Goal: Task Accomplishment & Management: Manage account settings

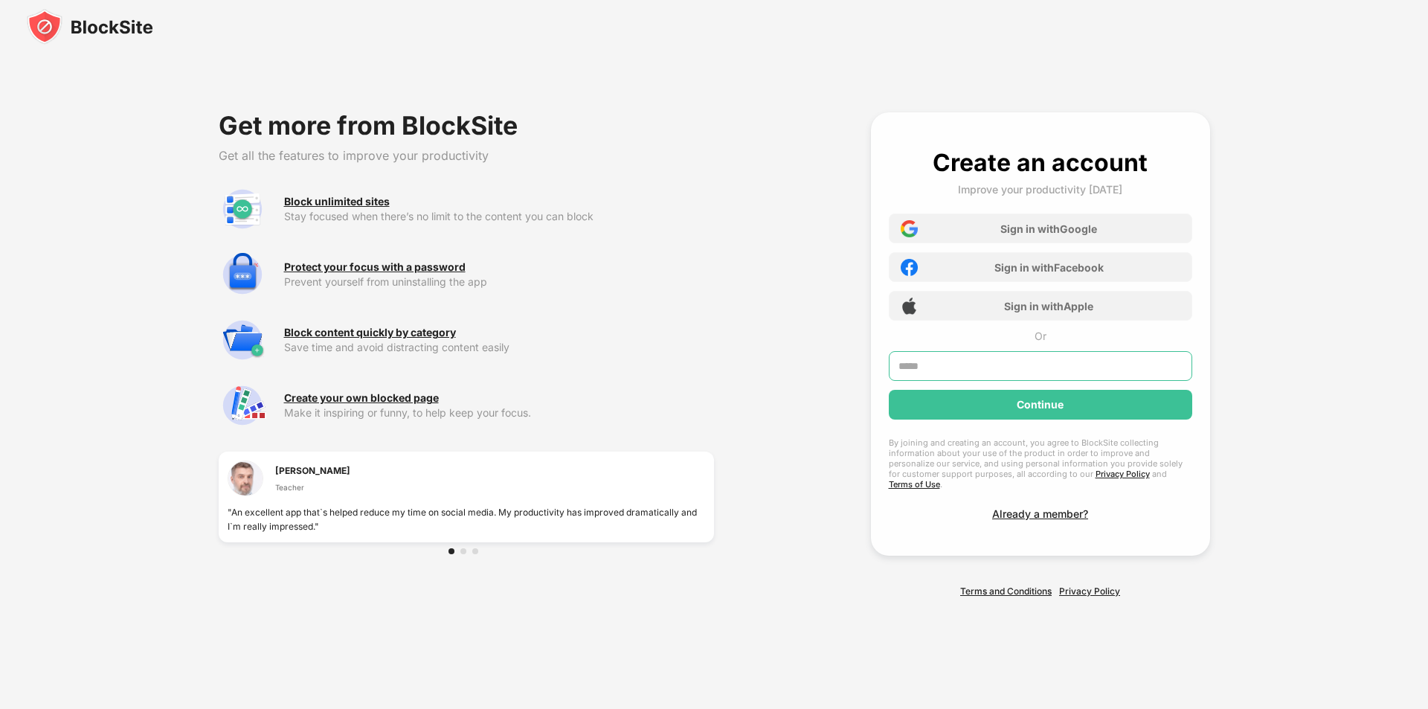
click at [951, 372] on input "text" at bounding box center [1040, 366] width 303 height 30
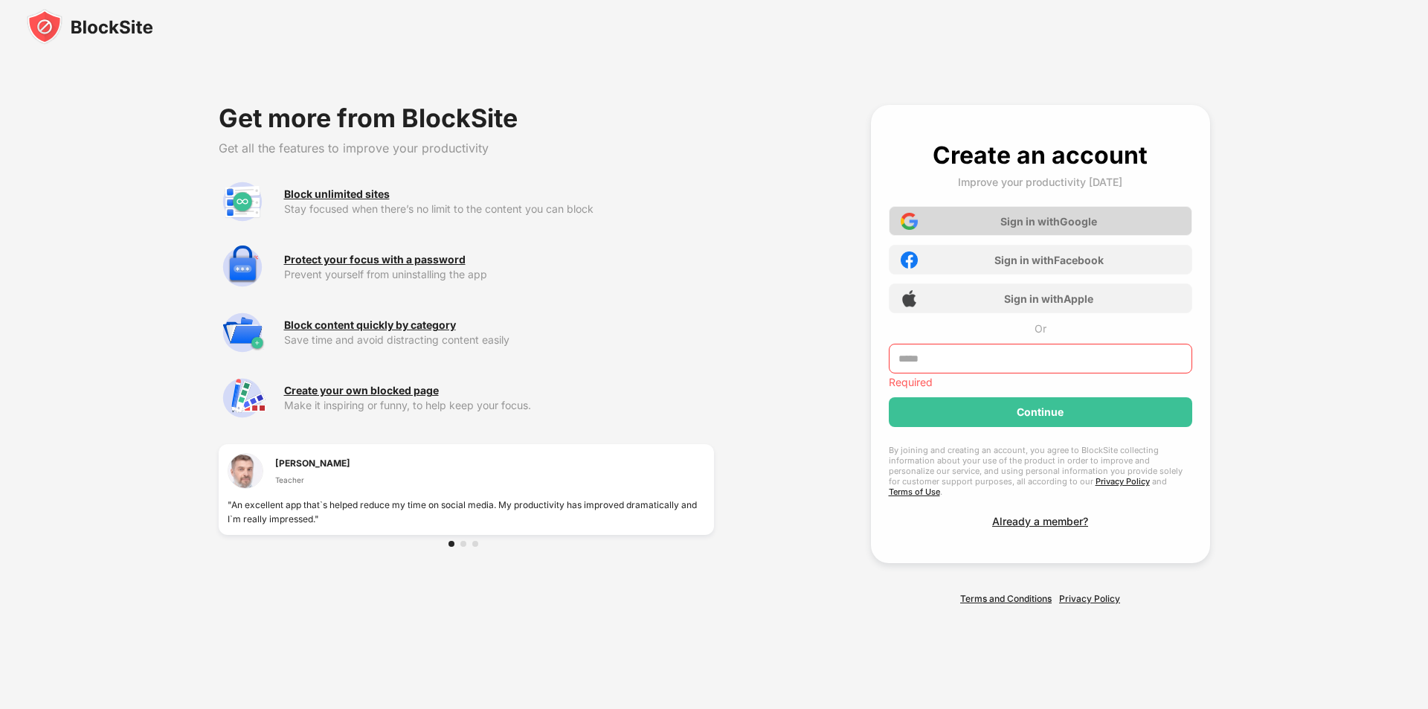
click at [1083, 218] on div "Sign in with Google" at bounding box center [1040, 221] width 303 height 30
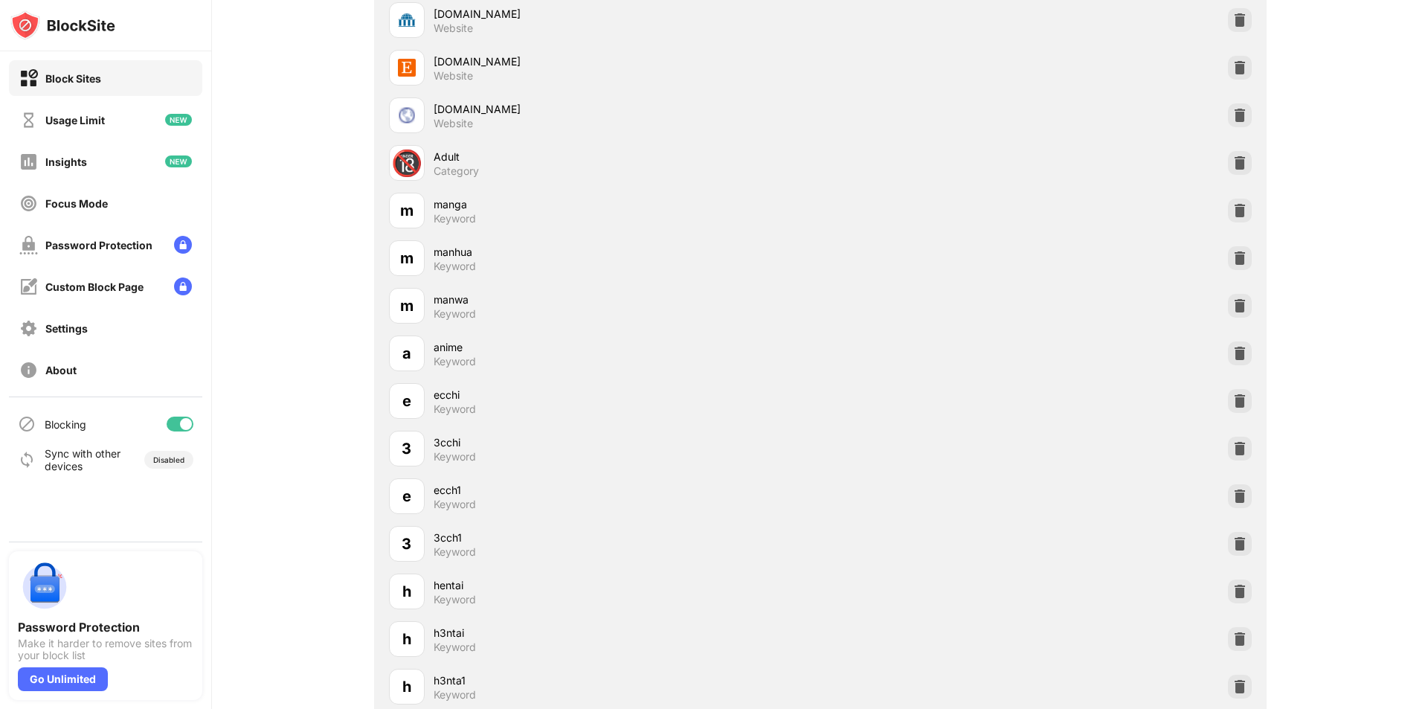
scroll to position [1190, 0]
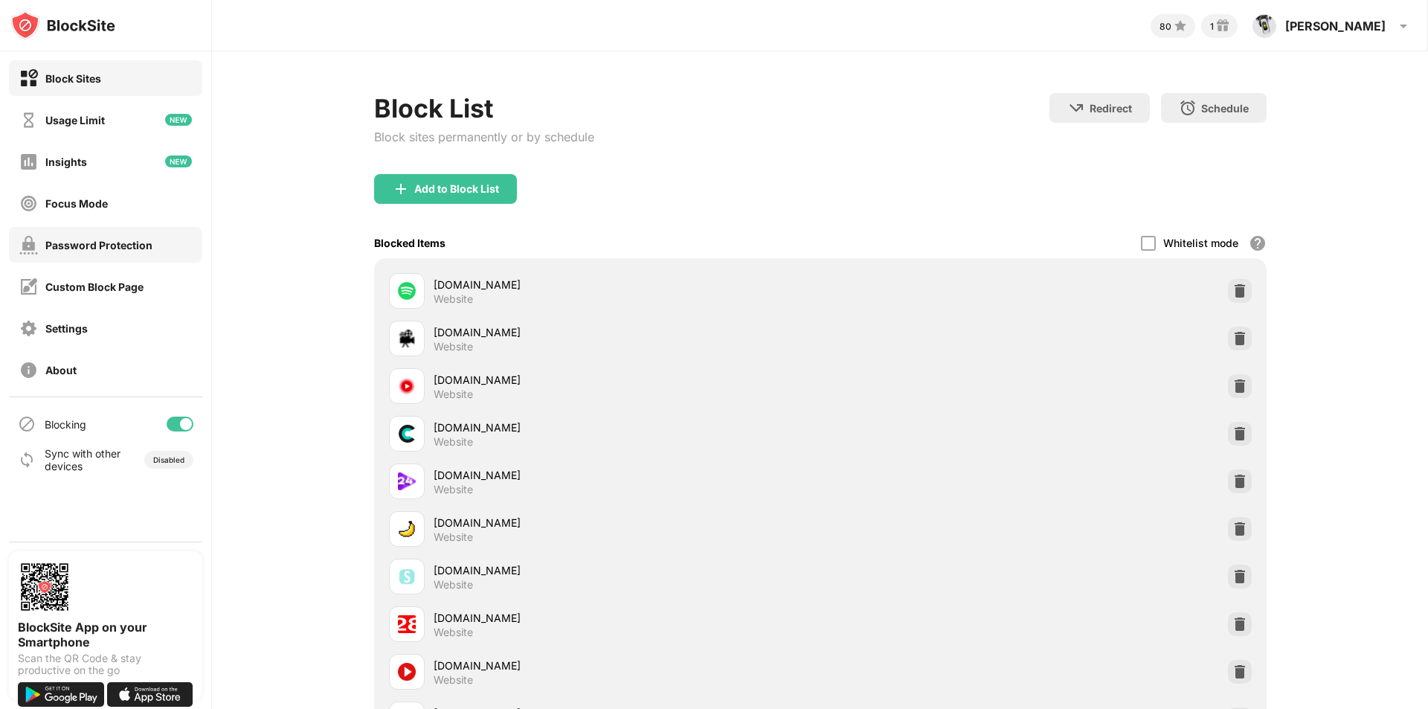
click at [132, 249] on div "Password Protection" at bounding box center [98, 245] width 107 height 13
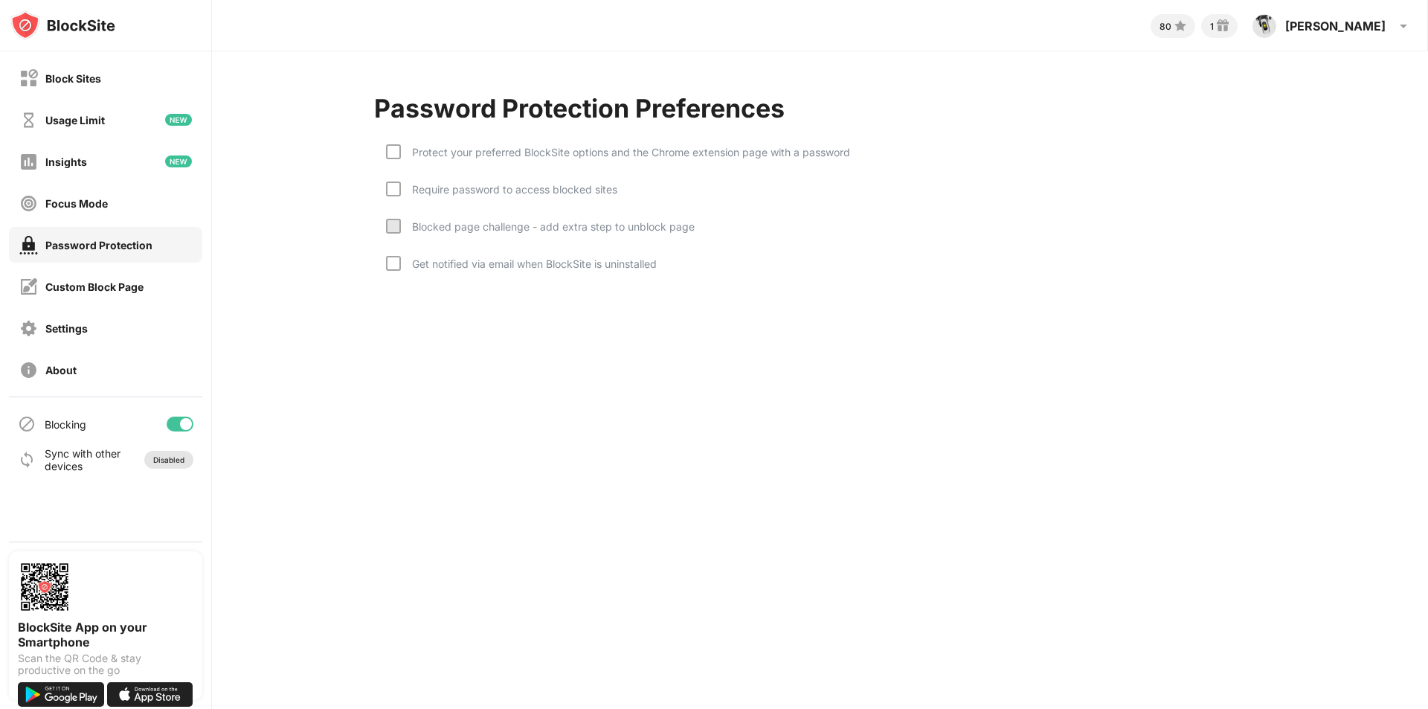
click at [176, 460] on div "Disabled" at bounding box center [168, 459] width 31 height 9
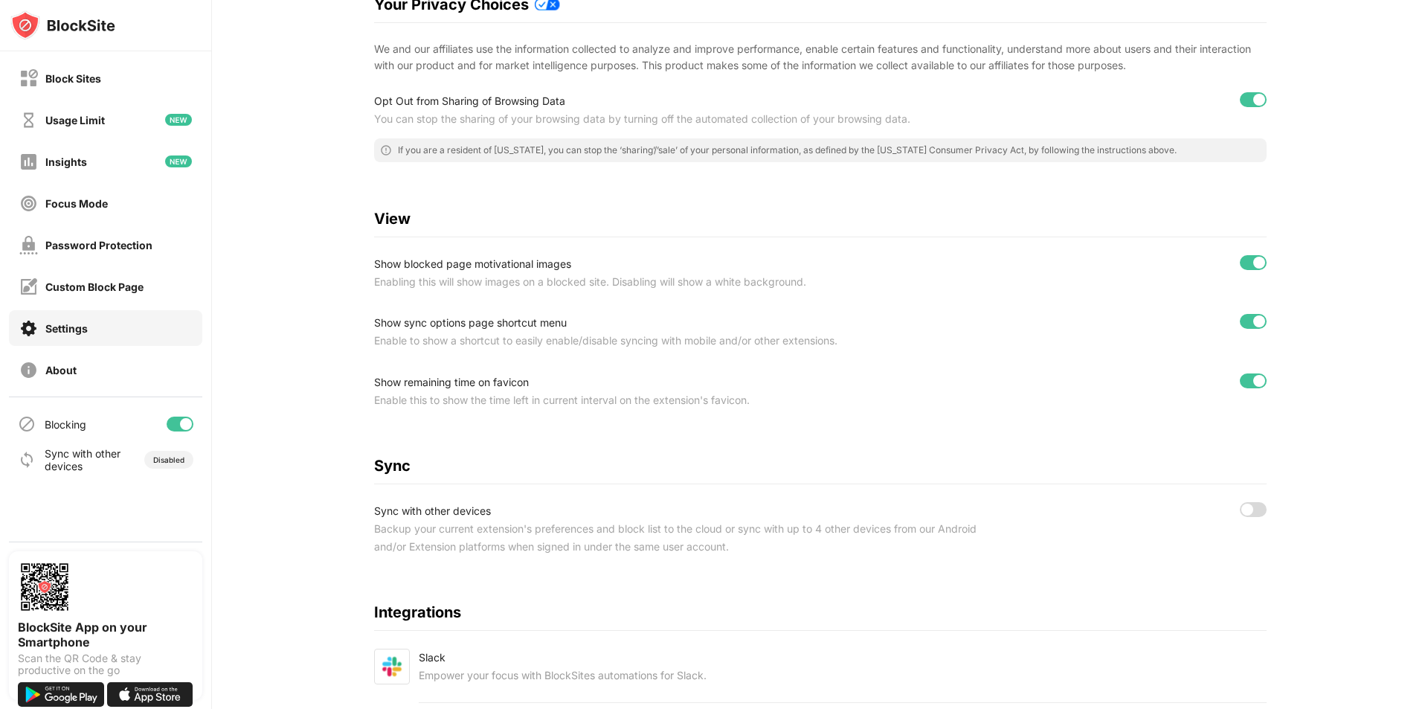
scroll to position [372, 0]
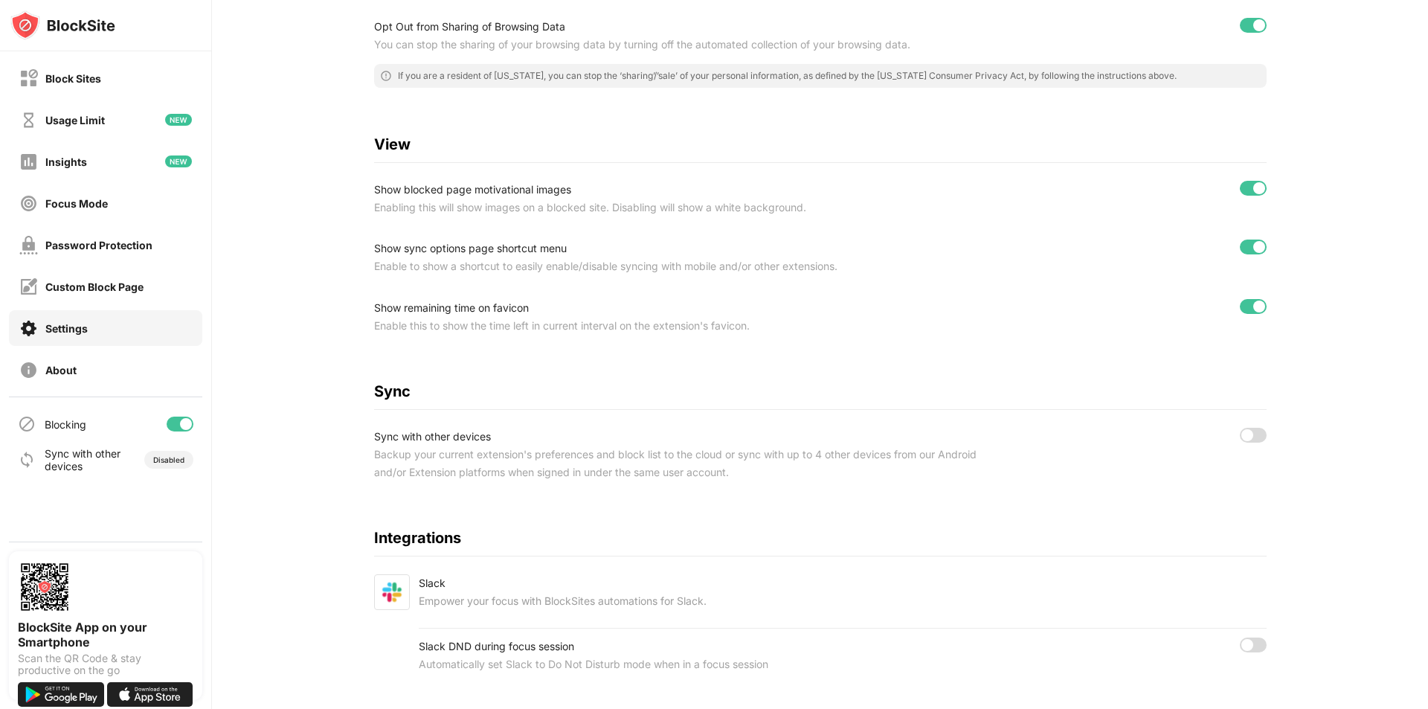
click at [1245, 435] on div at bounding box center [1247, 435] width 12 height 12
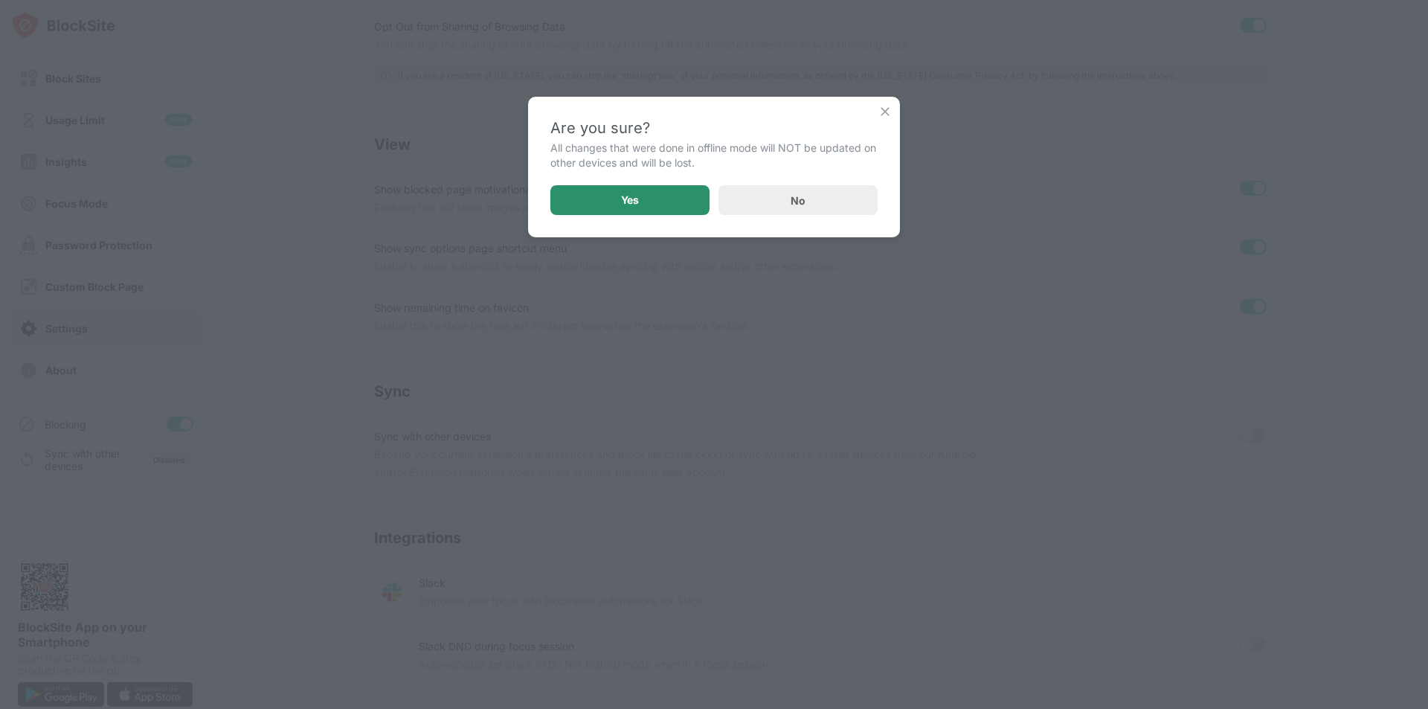
click at [594, 195] on div "Yes" at bounding box center [629, 200] width 159 height 30
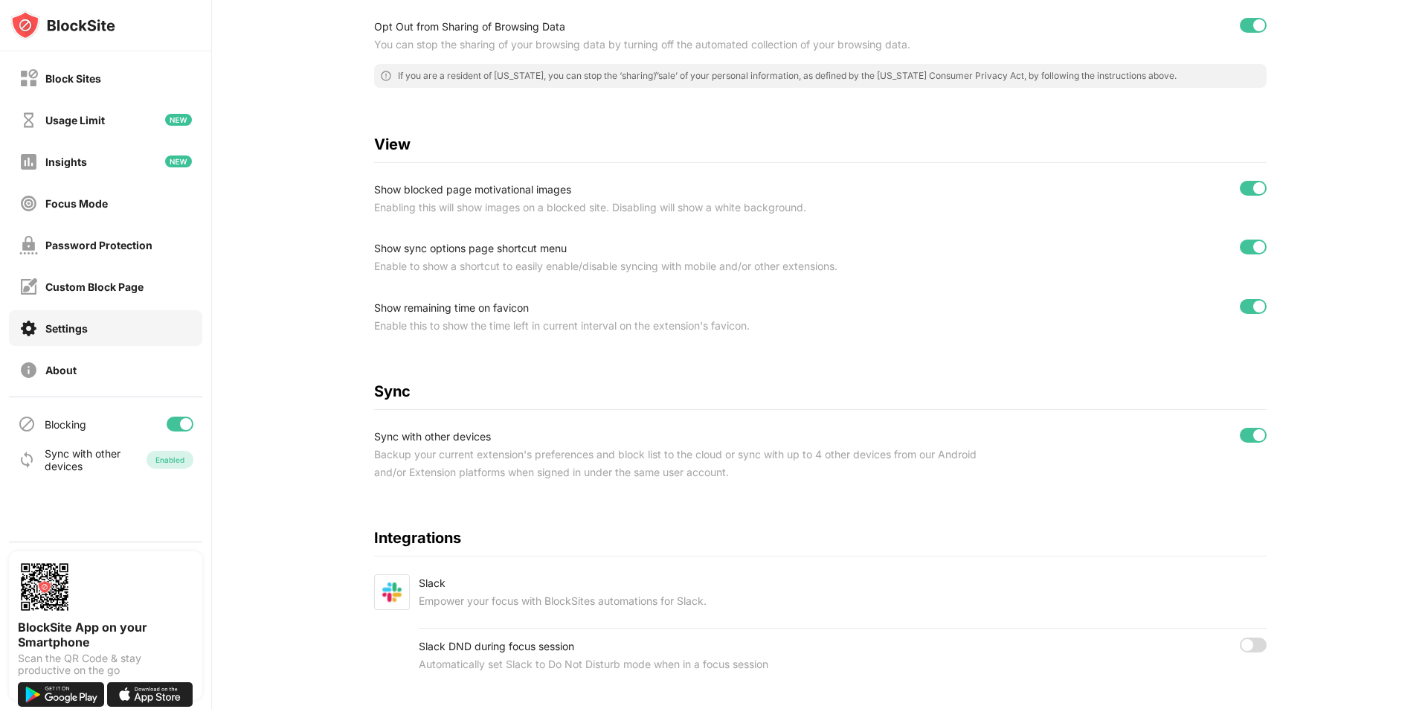
scroll to position [413, 0]
